Goal: Navigation & Orientation: Find specific page/section

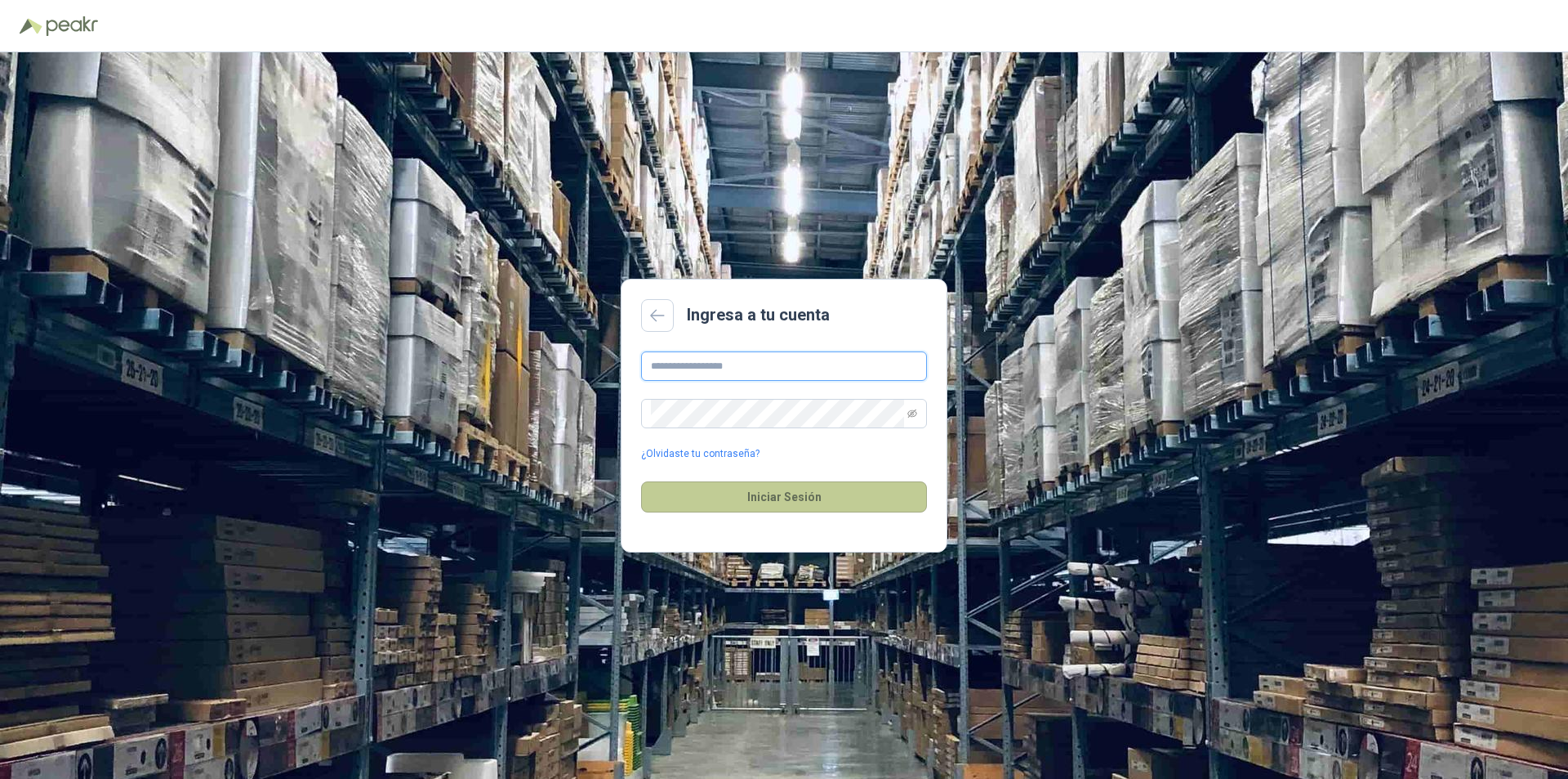
type input "**********"
click at [793, 497] on button "Iniciar Sesión" at bounding box center [784, 496] width 286 height 31
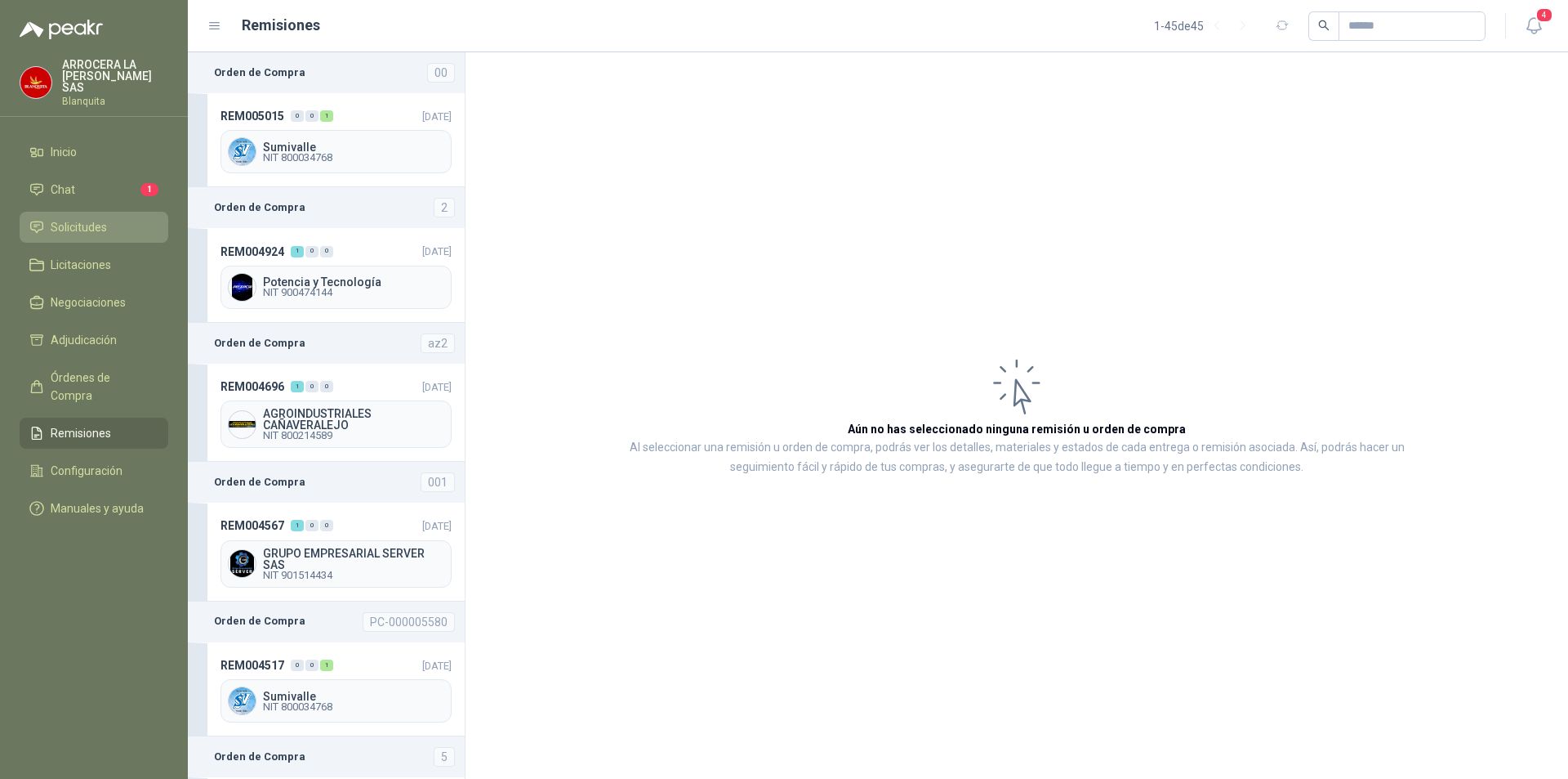
click at [94, 218] on span "Solicitudes" at bounding box center [79, 227] width 57 height 18
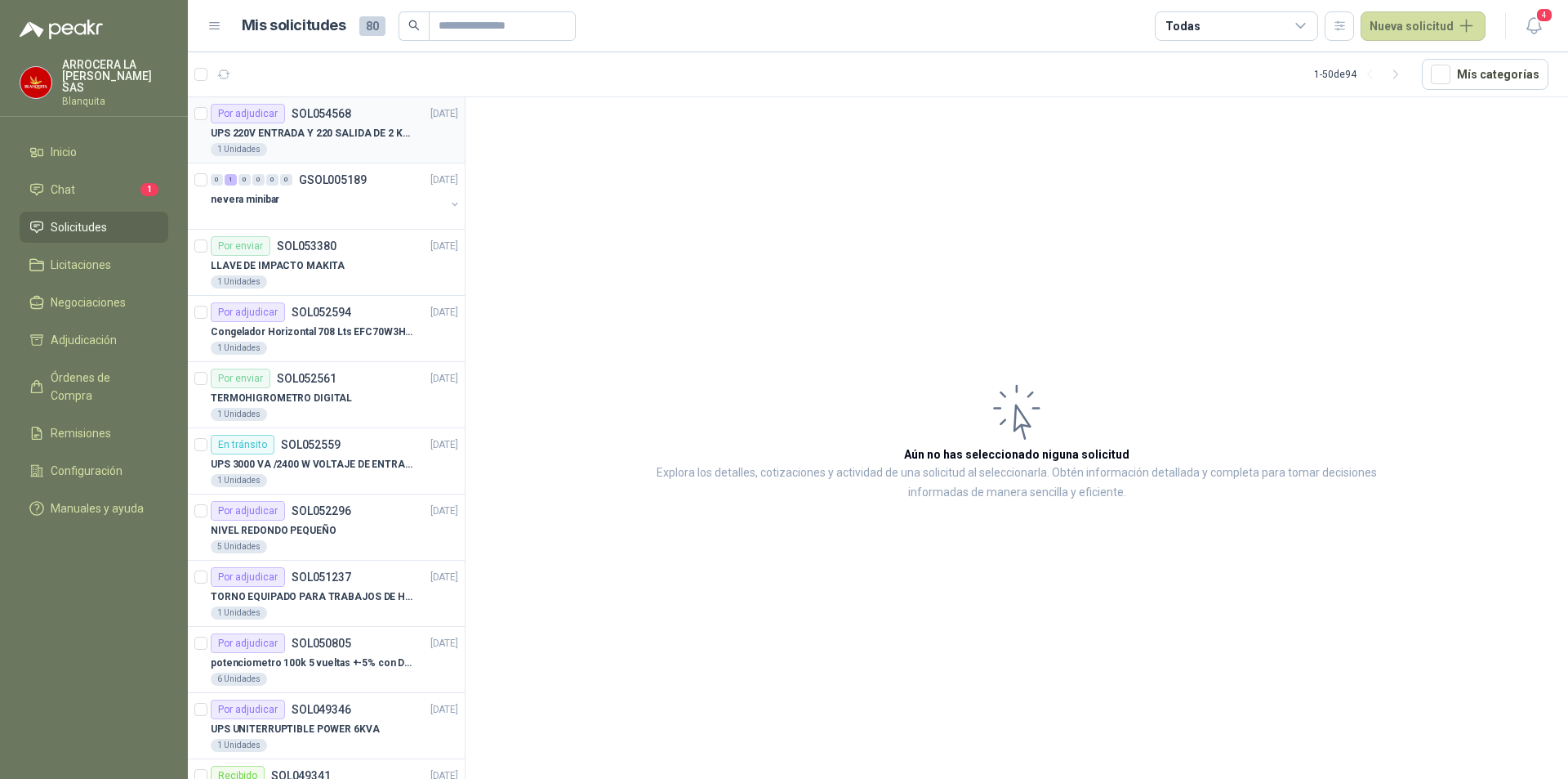
click at [393, 132] on p "UPS 220V ENTRADA Y 220 SALIDA DE 2 KVA" at bounding box center [312, 134] width 204 height 15
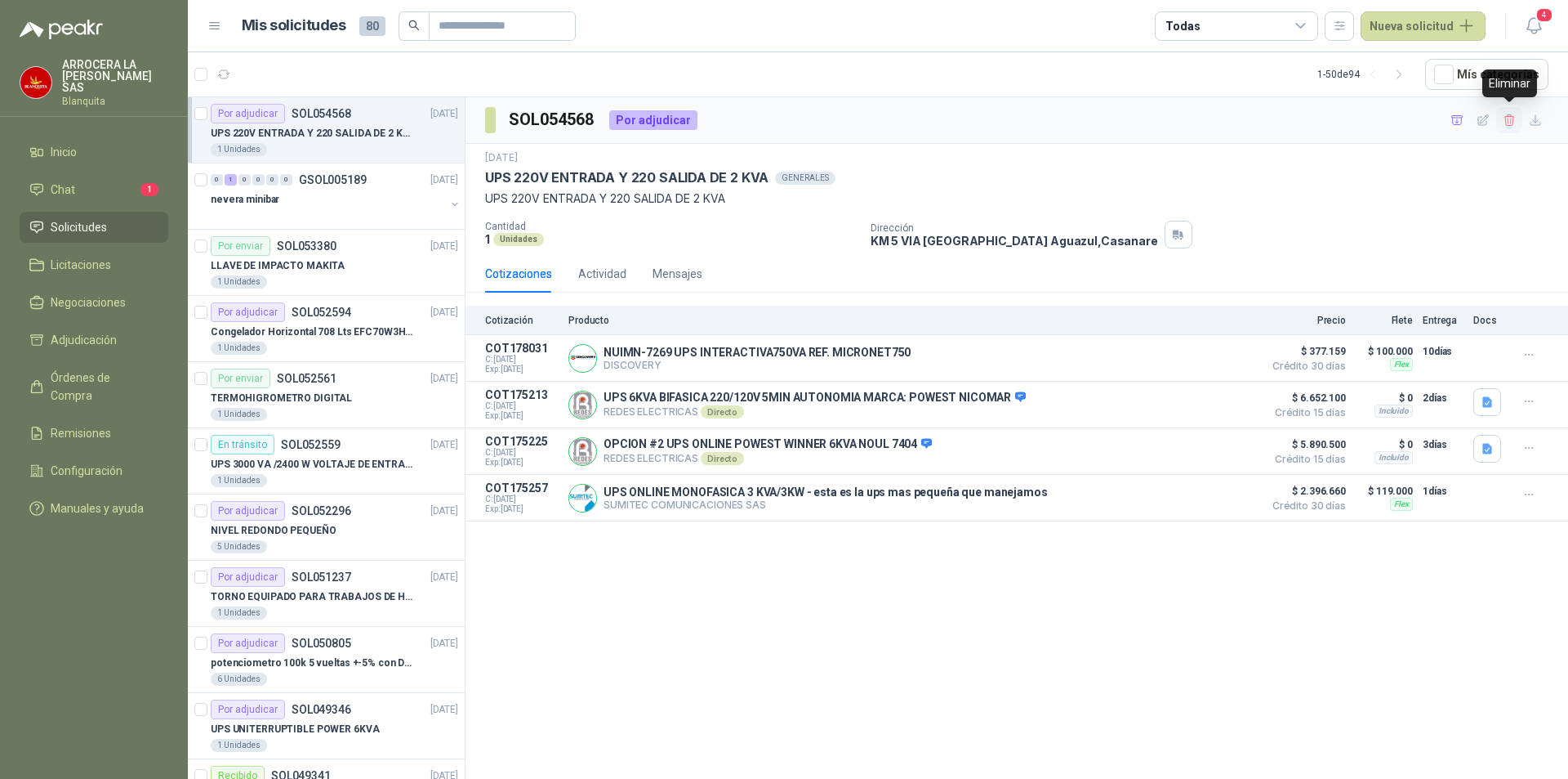
click at [1511, 123] on icon "button" at bounding box center [1510, 120] width 14 height 14
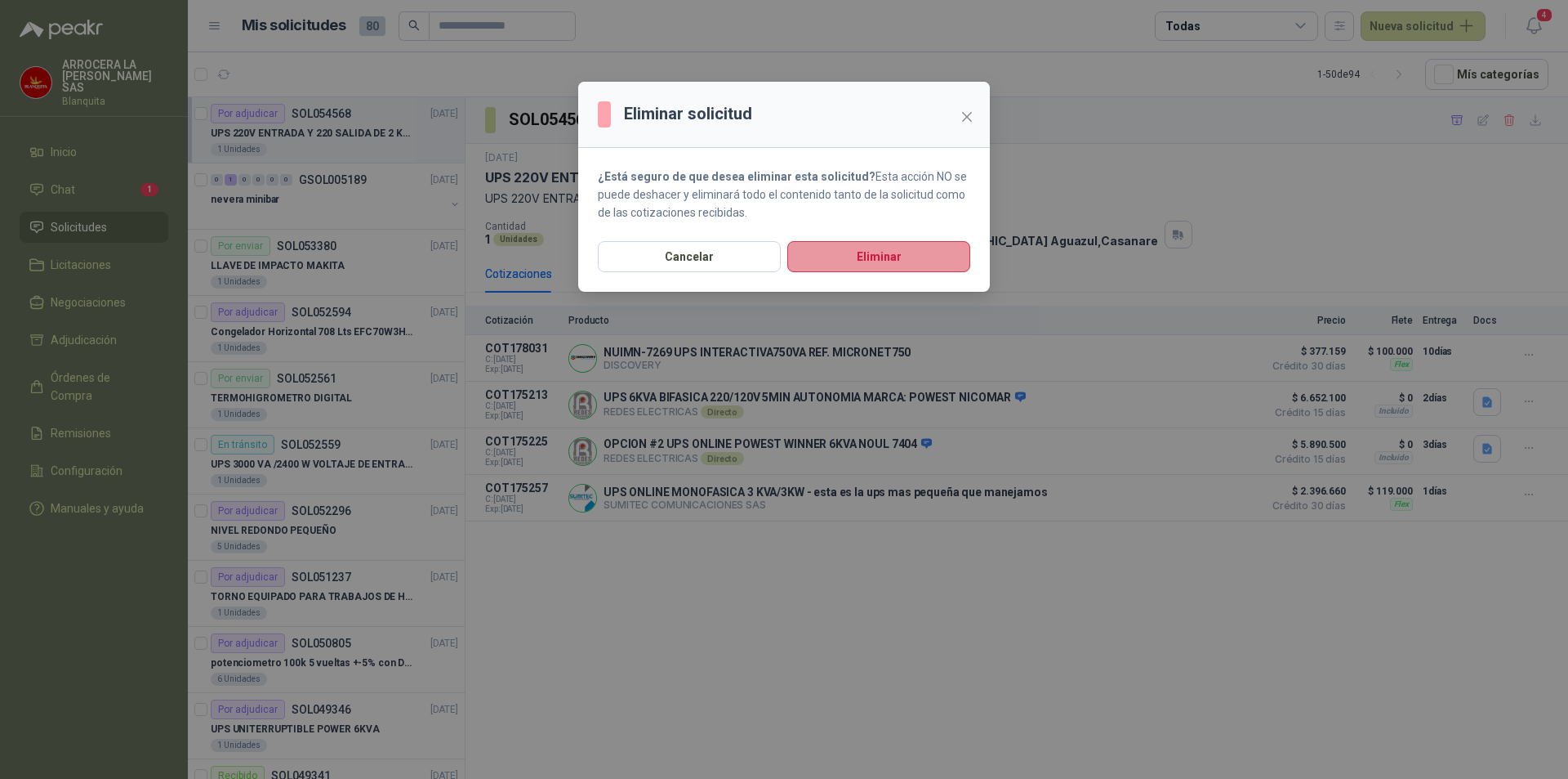
click at [893, 255] on button "Eliminar" at bounding box center [879, 256] width 183 height 31
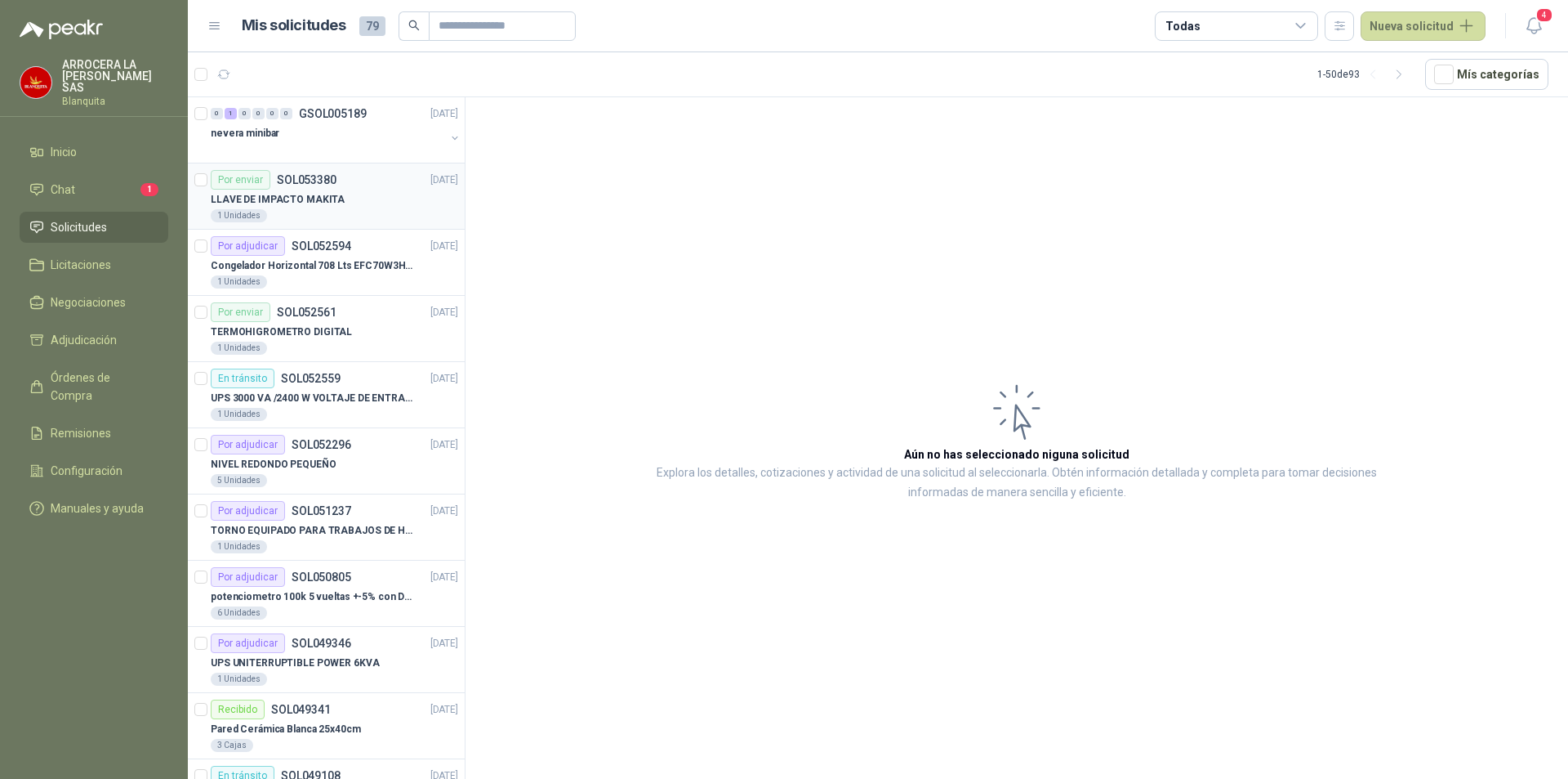
click at [297, 200] on p "LLAVE DE IMPACTO MAKITA" at bounding box center [277, 200] width 134 height 15
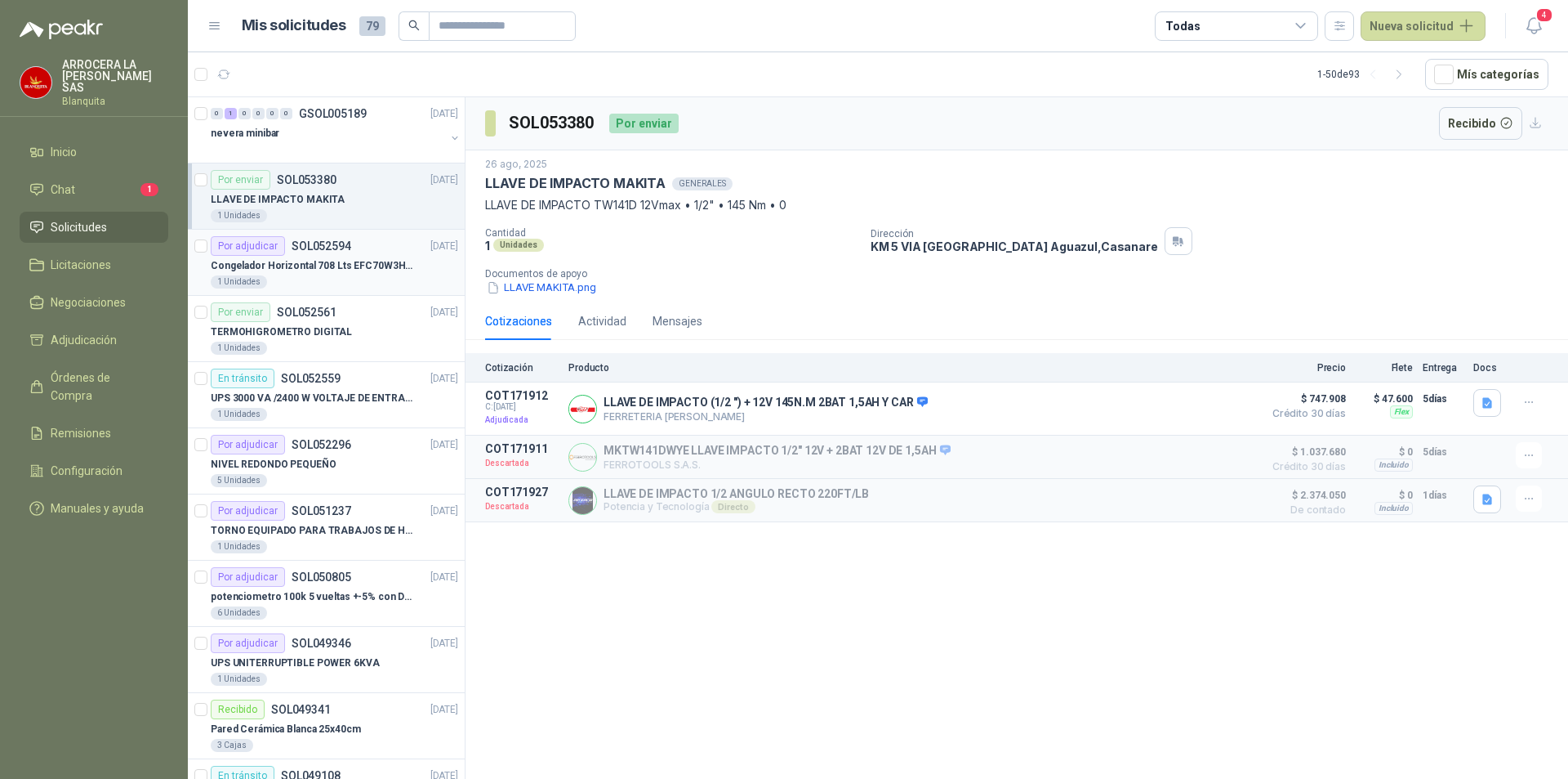
click at [323, 272] on p "Congelador Horizontal 708 Lts EFC70W3HTW Blanco Modelo EFC70W3HTW Código 501967" at bounding box center [312, 266] width 204 height 15
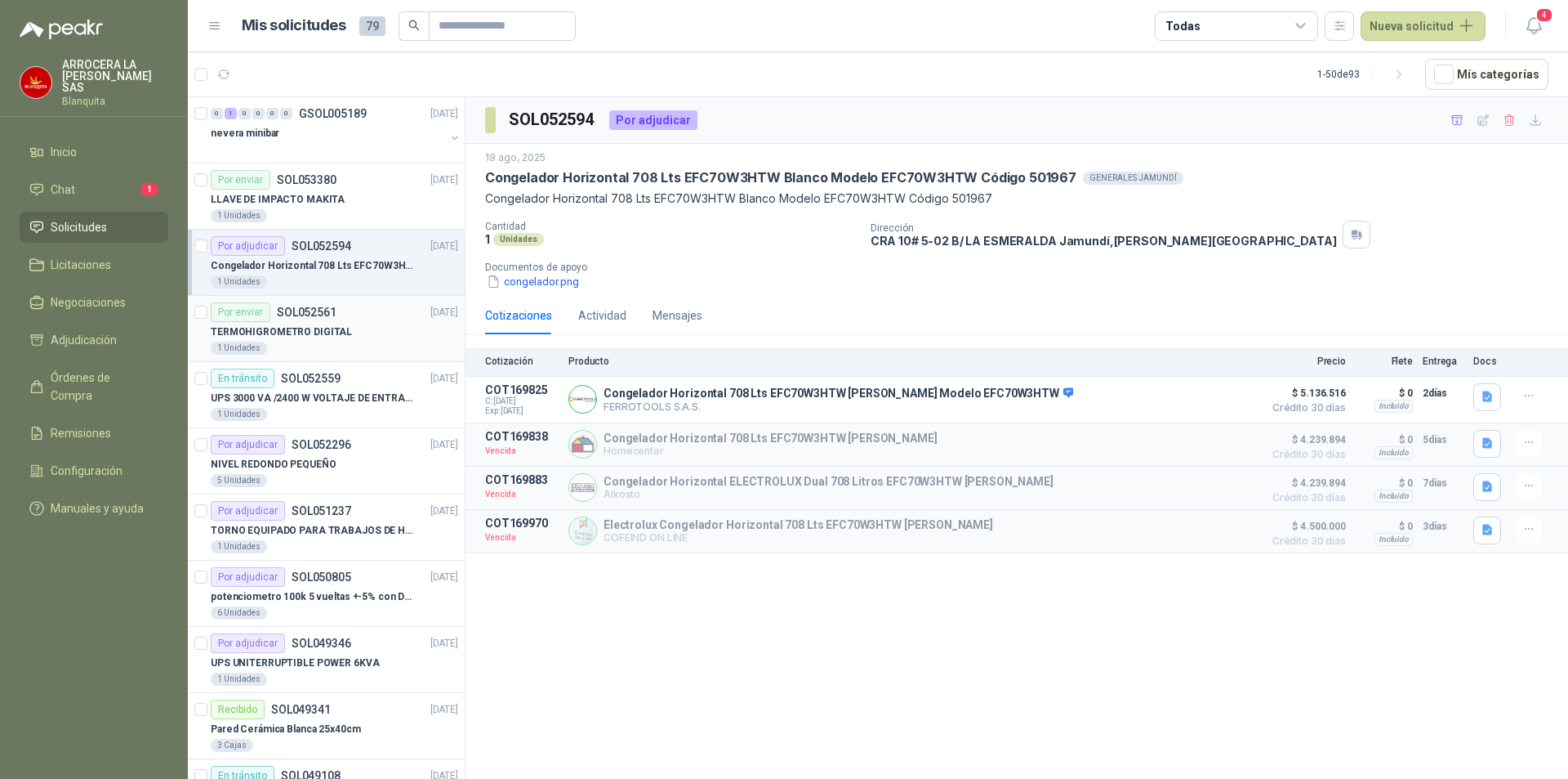
click at [328, 309] on p "SOL052561" at bounding box center [307, 312] width 60 height 12
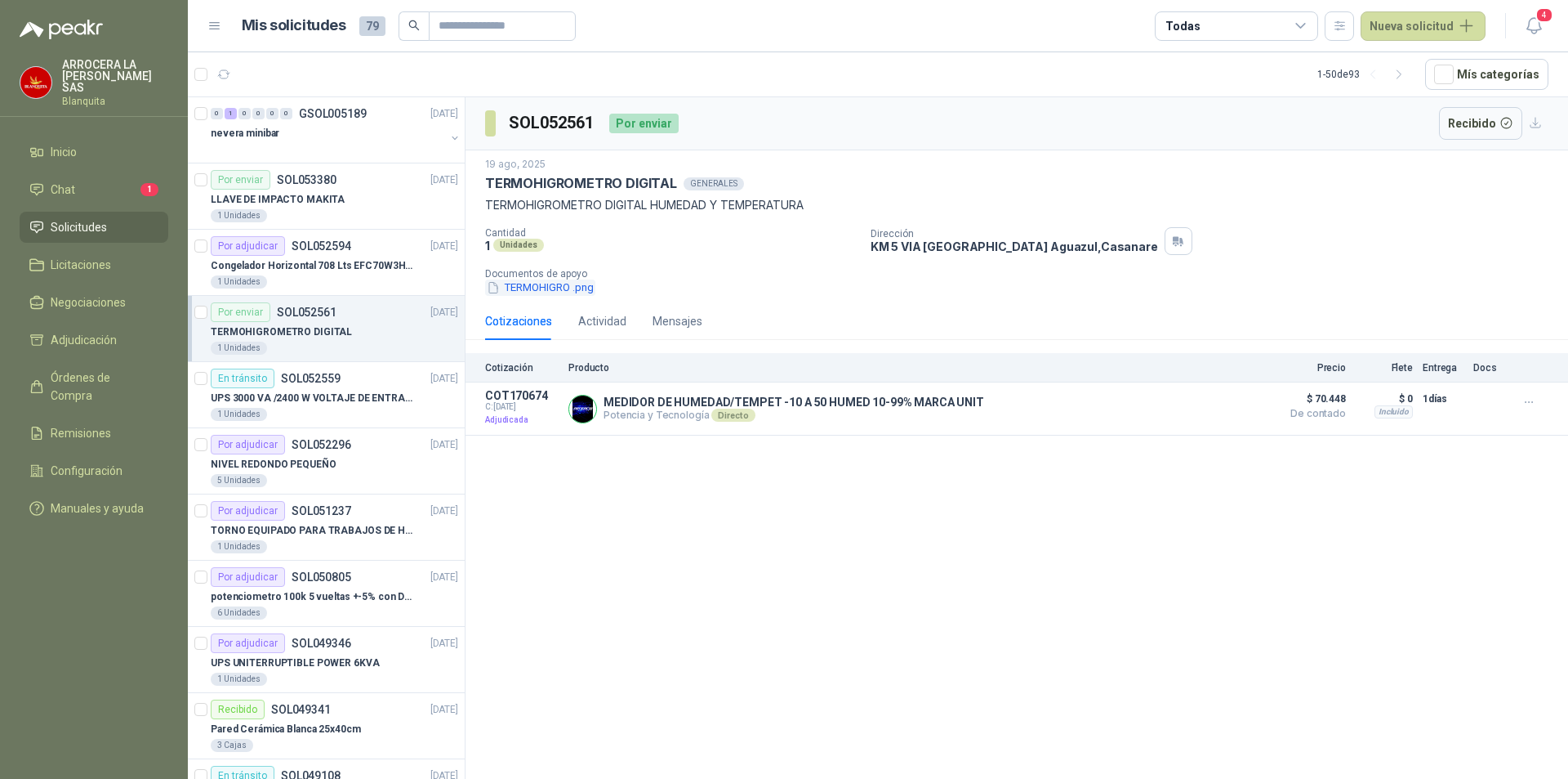
click at [562, 285] on button "TERMOHIGRO .png" at bounding box center [540, 288] width 110 height 17
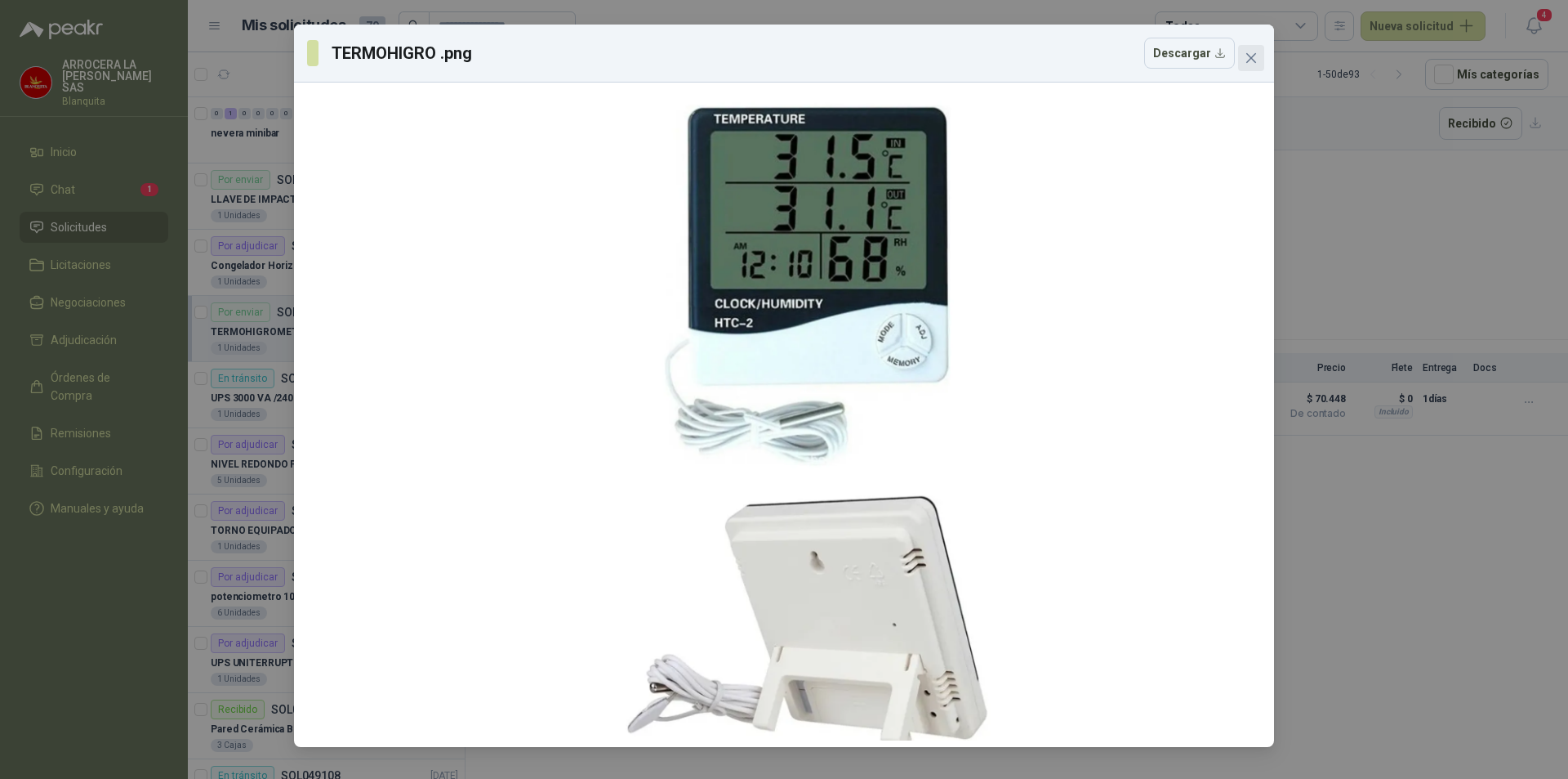
click at [1253, 58] on icon "close" at bounding box center [1252, 58] width 10 height 10
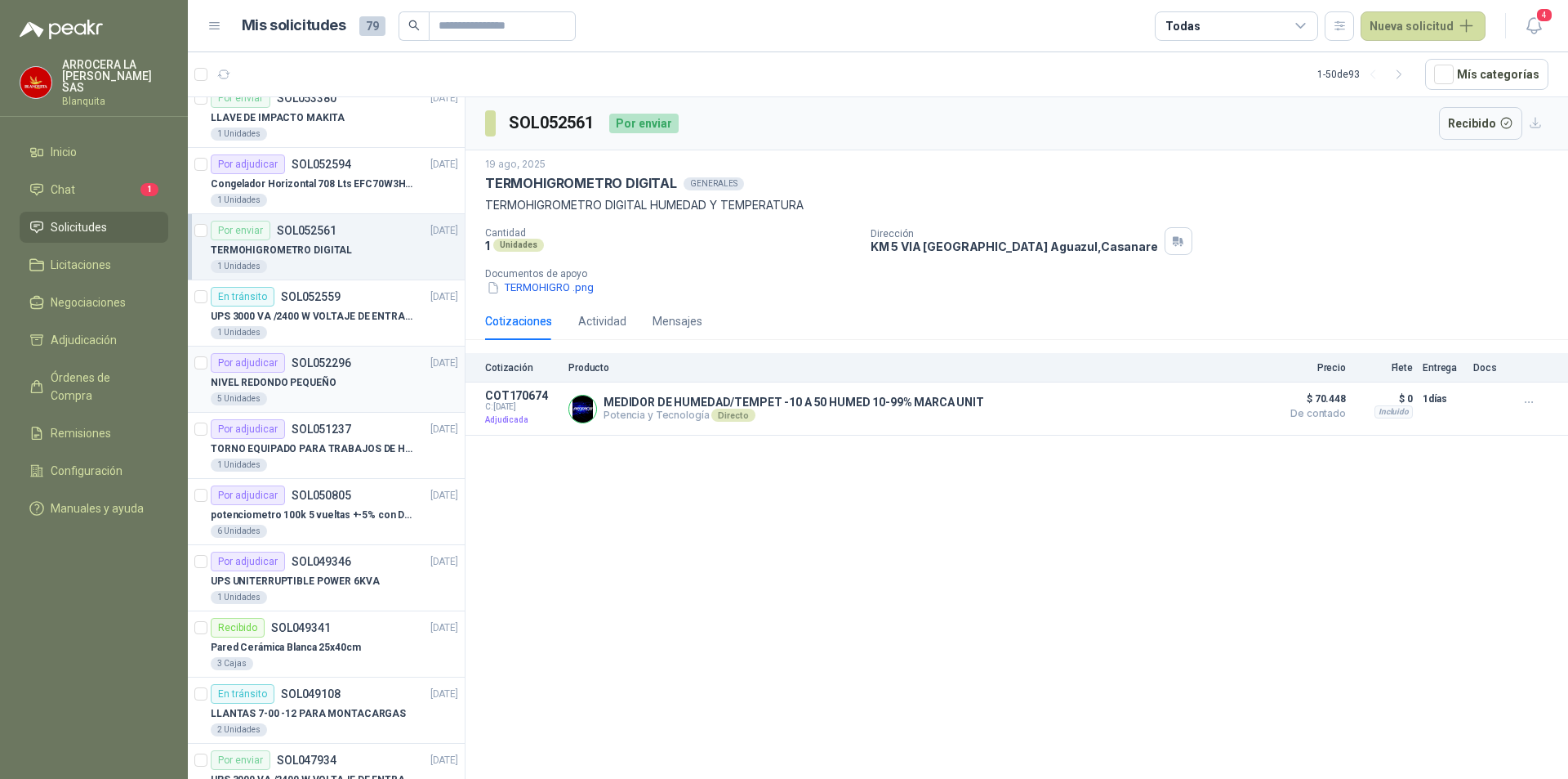
scroll to position [163, 0]
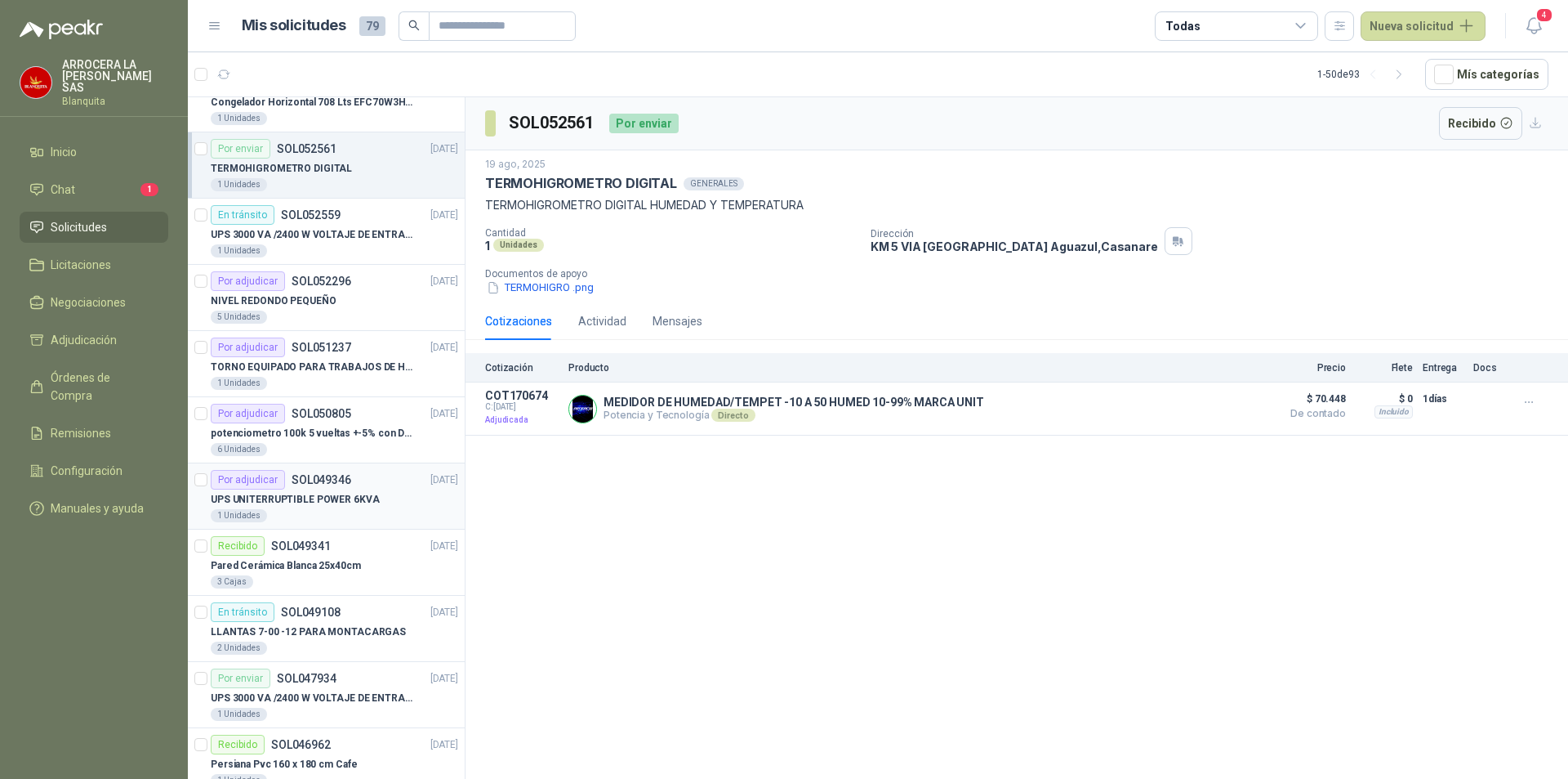
click at [353, 494] on p "UPS UNITERRUPTIBLE POWER 6KVA" at bounding box center [295, 500] width 169 height 15
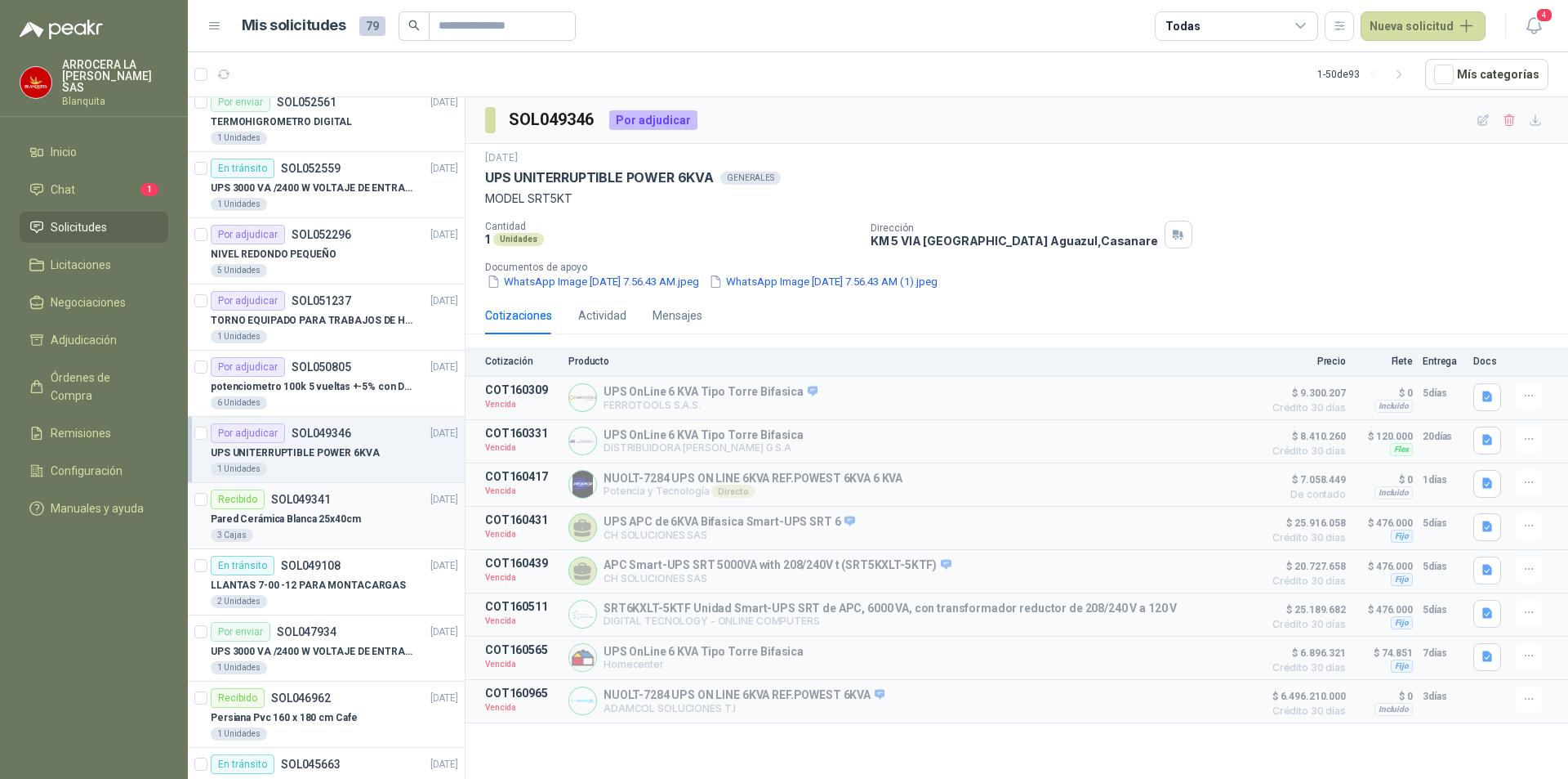
scroll to position [327, 0]
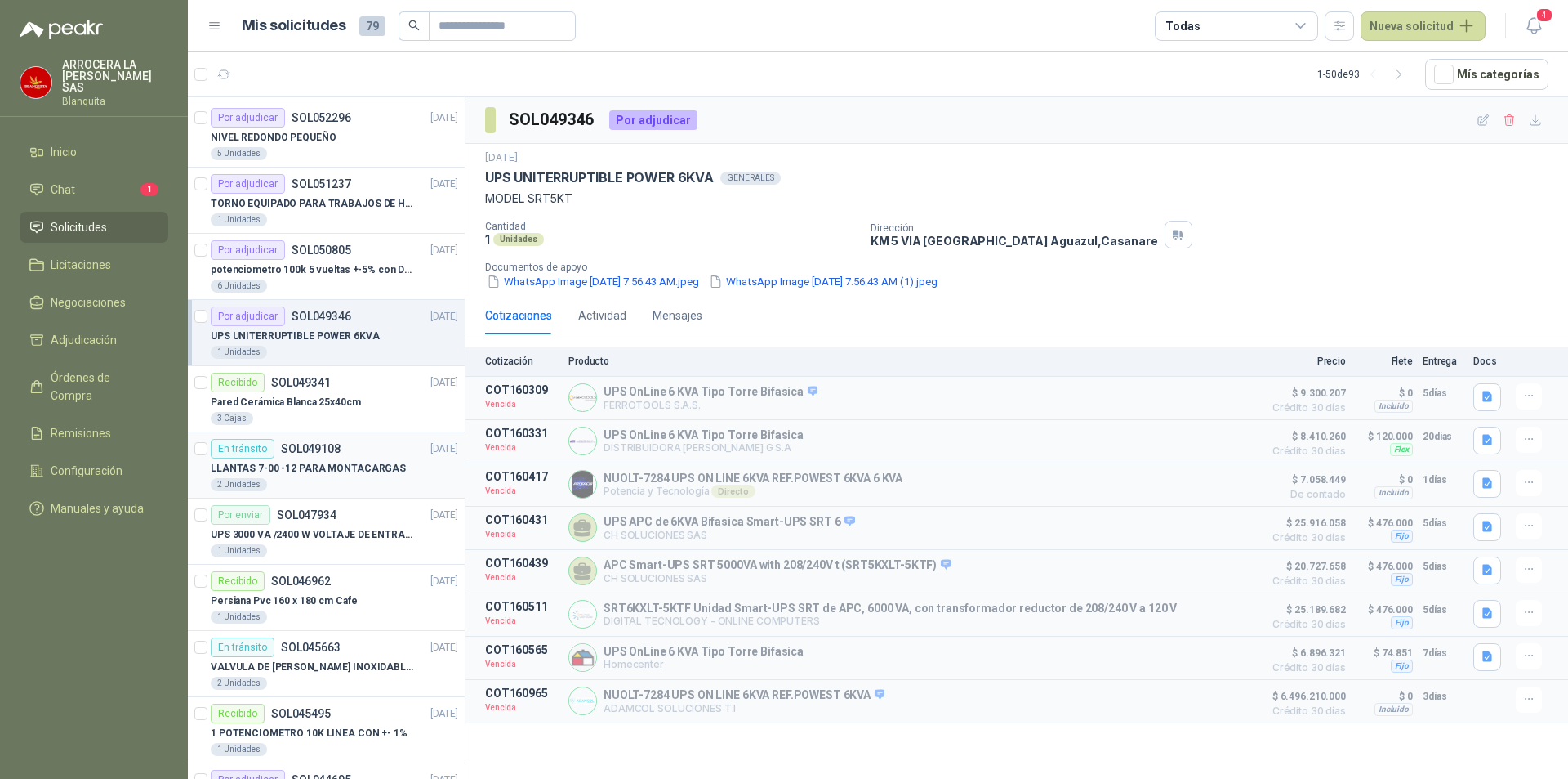
click at [355, 458] on div "LLANTAS 7-00 -12 PARA MONTACARGAS" at bounding box center [334, 468] width 248 height 19
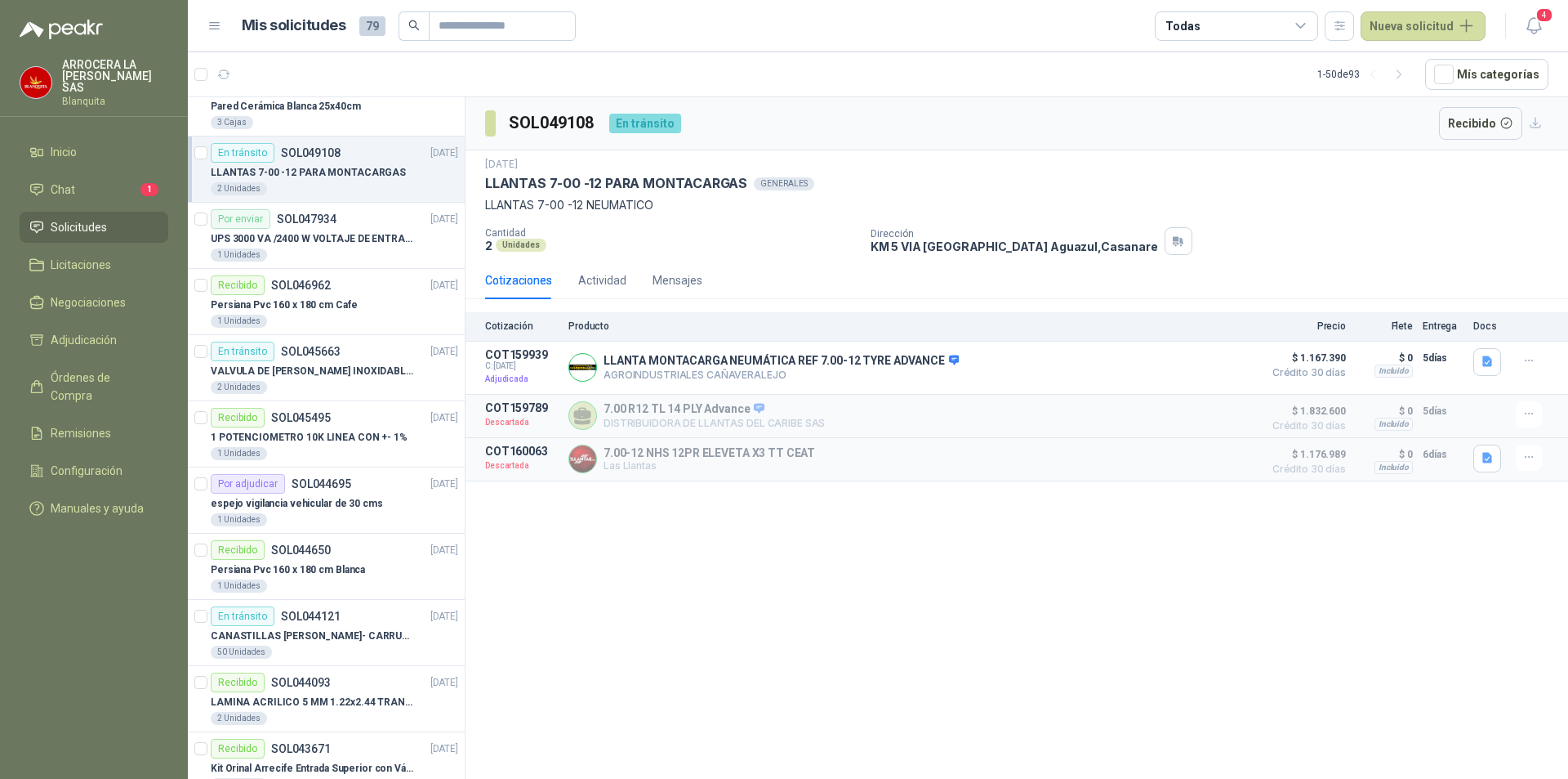
scroll to position [654, 0]
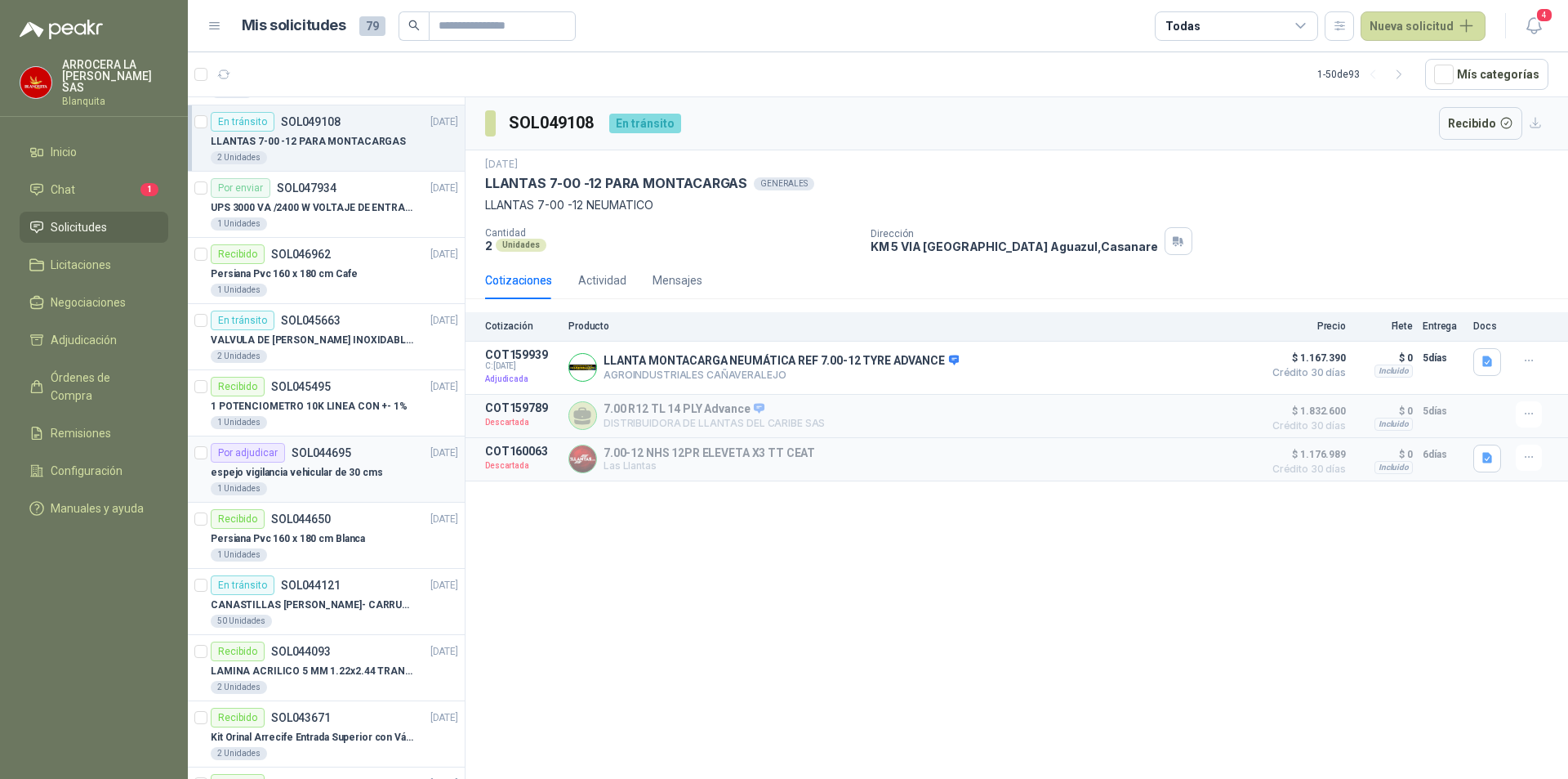
click at [370, 460] on div "Por adjudicar SOL044695 [DATE]" at bounding box center [334, 453] width 248 height 19
